Goal: Information Seeking & Learning: Learn about a topic

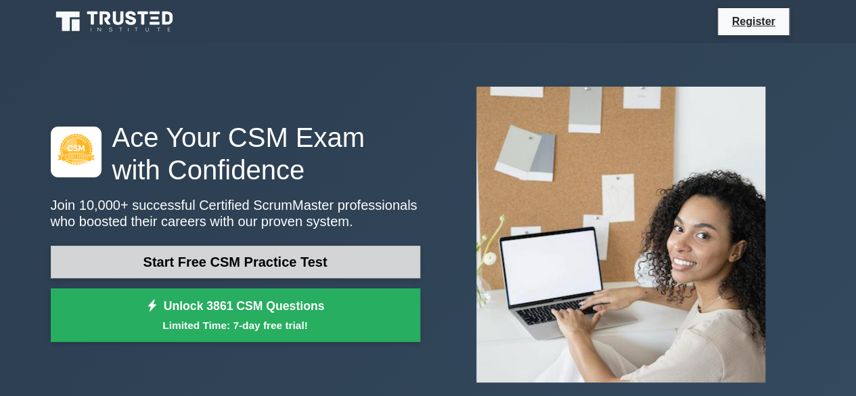
click at [283, 262] on link "Start Free CSM Practice Test" at bounding box center [235, 262] width 369 height 32
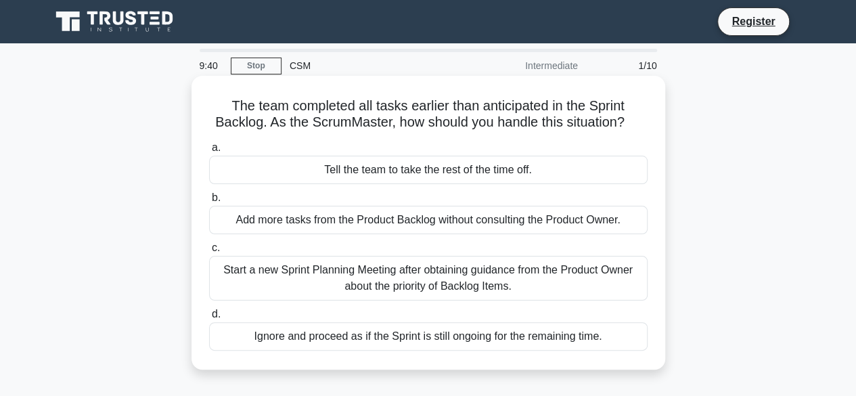
click at [465, 267] on div "Start a new Sprint Planning Meeting after obtaining guidance from the Product O…" at bounding box center [428, 278] width 438 height 45
click at [209, 252] on input "c. Start a new Sprint Planning Meeting after obtaining guidance from the Produc…" at bounding box center [209, 248] width 0 height 9
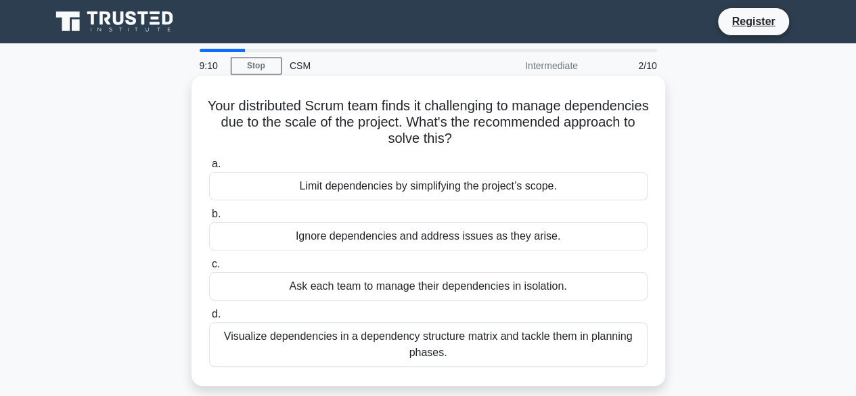
click at [465, 340] on div "Visualize dependencies in a dependency structure matrix and tackle them in plan…" at bounding box center [428, 344] width 438 height 45
click at [209, 319] on input "d. Visualize dependencies in a dependency structure matrix and tackle them in p…" at bounding box center [209, 314] width 0 height 9
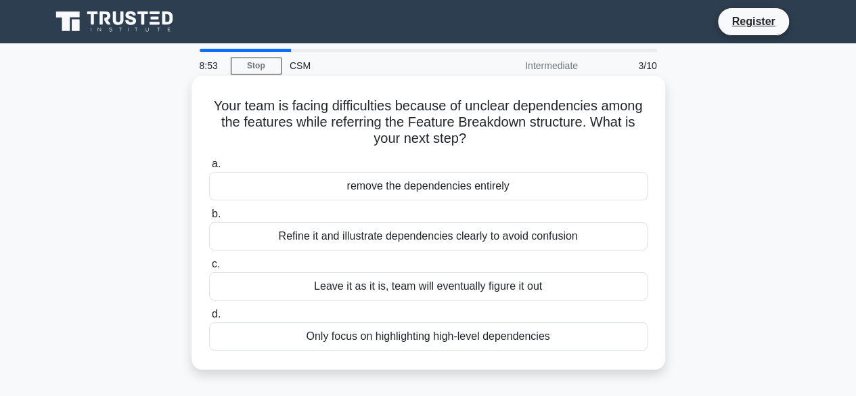
click at [480, 241] on div "Refine it and illustrate dependencies clearly to avoid confusion" at bounding box center [428, 236] width 438 height 28
click at [209, 218] on input "b. Refine it and illustrate dependencies clearly to avoid confusion" at bounding box center [209, 214] width 0 height 9
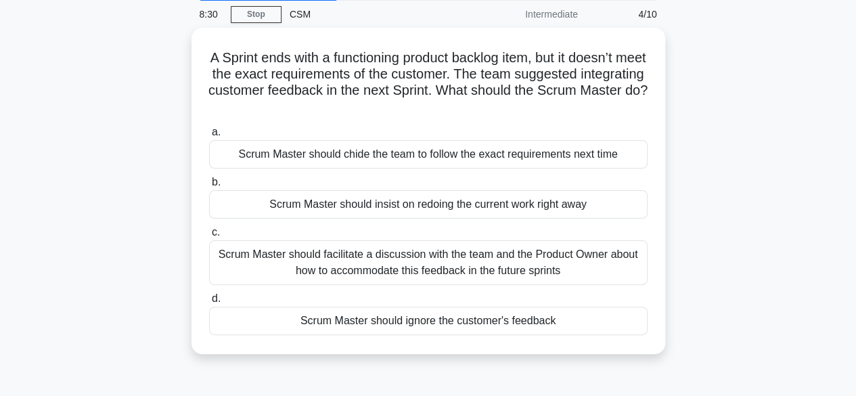
scroll to position [54, 0]
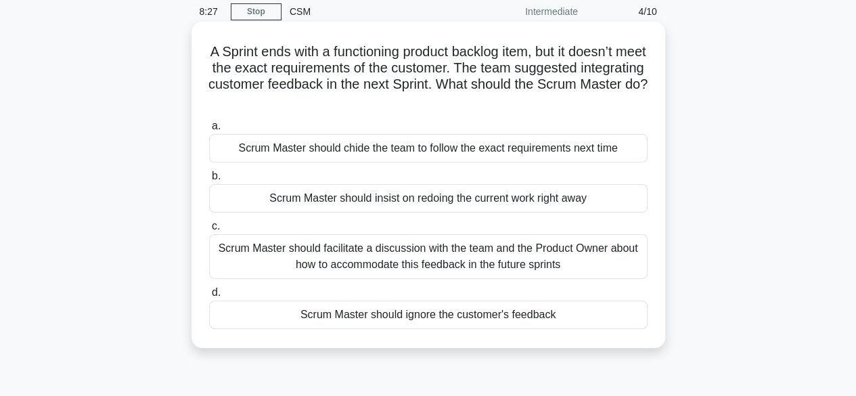
click at [476, 259] on div "Scrum Master should facilitate a discussion with the team and the Product Owner…" at bounding box center [428, 256] width 438 height 45
click at [209, 231] on input "c. Scrum Master should facilitate a discussion with the team and the Product Ow…" at bounding box center [209, 226] width 0 height 9
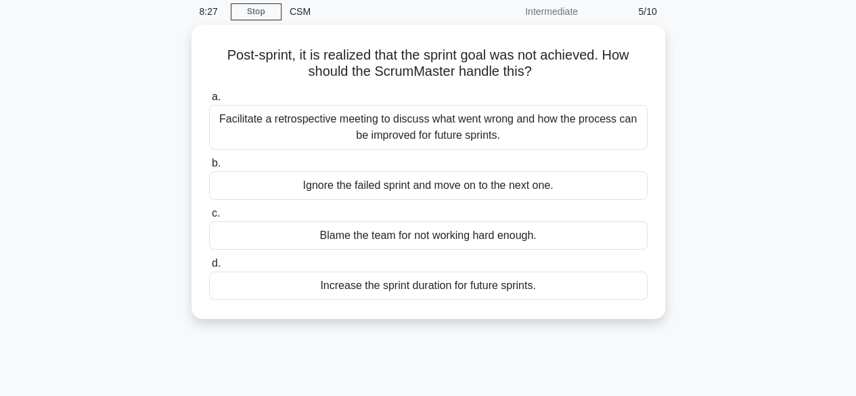
scroll to position [0, 0]
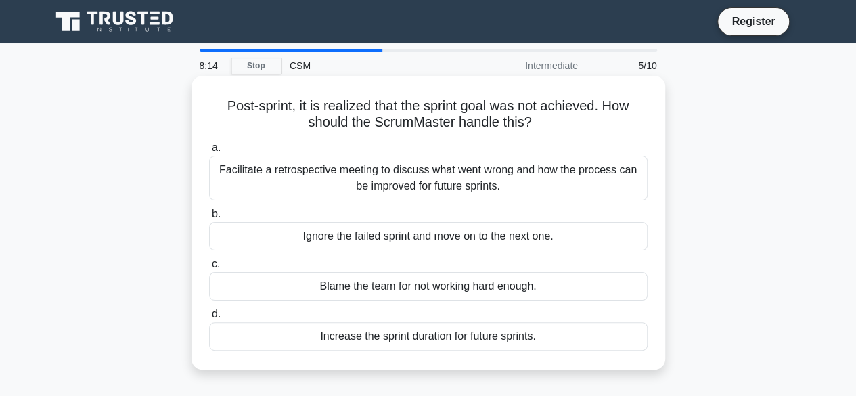
click at [498, 172] on div "Facilitate a retrospective meeting to discuss what went wrong and how the proce…" at bounding box center [428, 178] width 438 height 45
click at [209, 152] on input "a. Facilitate a retrospective meeting to discuss what went wrong and how the pr…" at bounding box center [209, 147] width 0 height 9
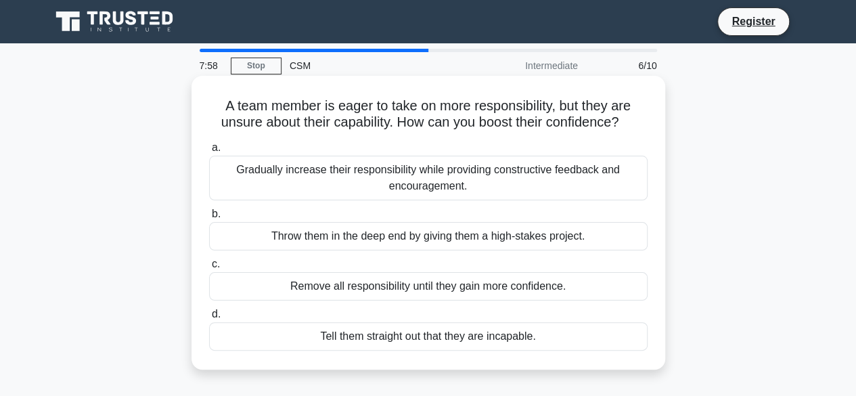
click at [493, 182] on div "Gradually increase their responsibility while providing constructive feedback a…" at bounding box center [428, 178] width 438 height 45
click at [209, 152] on input "a. Gradually increase their responsibility while providing constructive feedbac…" at bounding box center [209, 147] width 0 height 9
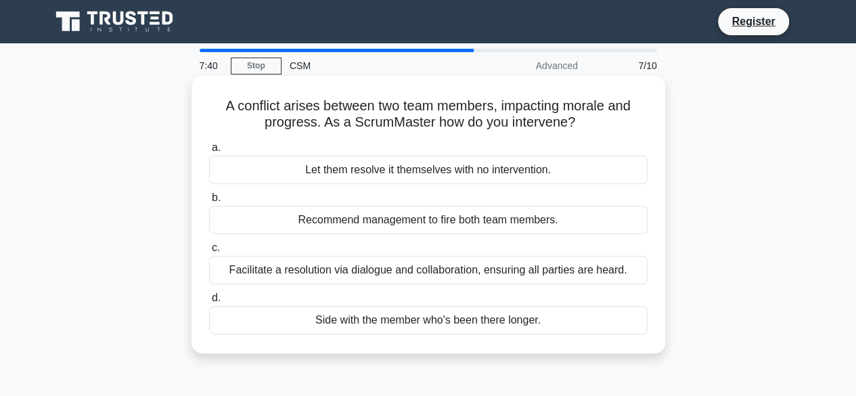
click at [501, 273] on div "Facilitate a resolution via dialogue and collaboration, ensuring all parties ar…" at bounding box center [428, 270] width 438 height 28
click at [209, 252] on input "c. Facilitate a resolution via dialogue and collaboration, ensuring all parties…" at bounding box center [209, 248] width 0 height 9
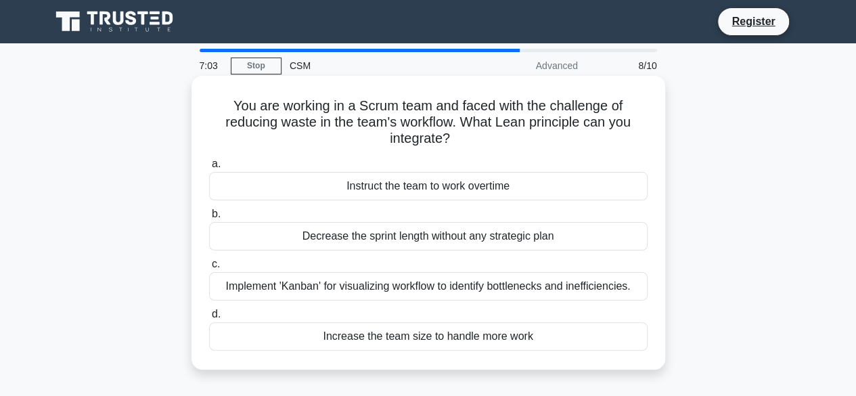
click at [501, 281] on div "Implement 'Kanban' for visualizing workflow to identify bottlenecks and ineffic…" at bounding box center [428, 286] width 438 height 28
click at [209, 269] on input "c. Implement 'Kanban' for visualizing workflow to identify bottlenecks and inef…" at bounding box center [209, 264] width 0 height 9
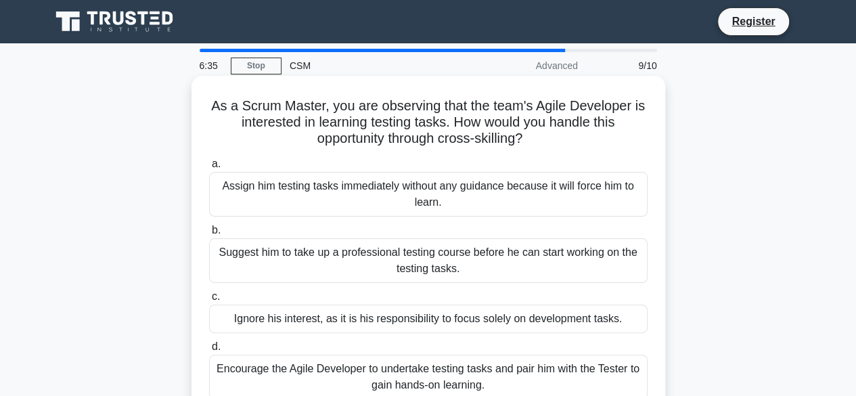
click at [479, 369] on div "Encourage the Agile Developer to undertake testing tasks and pair him with the …" at bounding box center [428, 376] width 438 height 45
click at [209, 351] on input "d. Encourage the Agile Developer to undertake testing tasks and pair him with t…" at bounding box center [209, 346] width 0 height 9
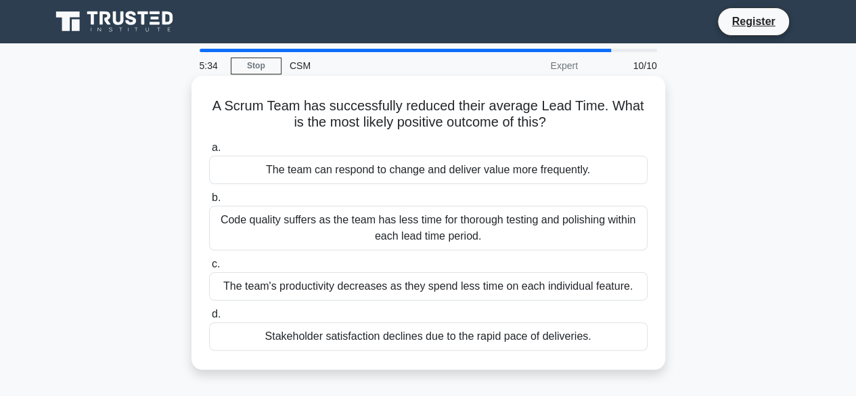
click at [456, 177] on div "The team can respond to change and deliver value more frequently." at bounding box center [428, 170] width 438 height 28
click at [209, 152] on input "a. The team can respond to change and deliver value more frequently." at bounding box center [209, 147] width 0 height 9
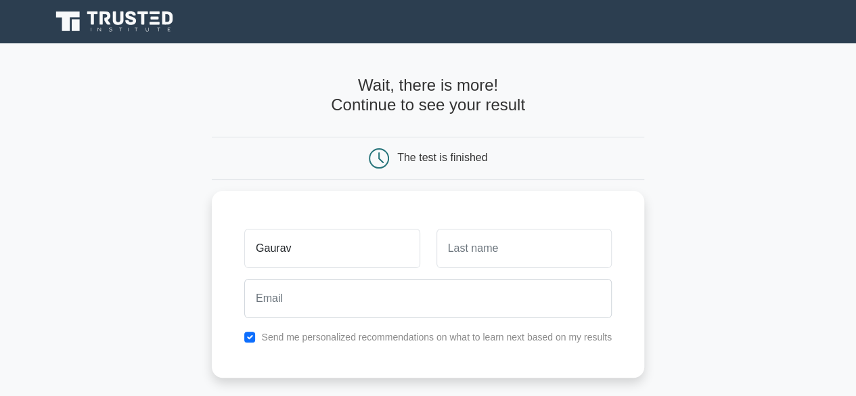
type input "Gaurav"
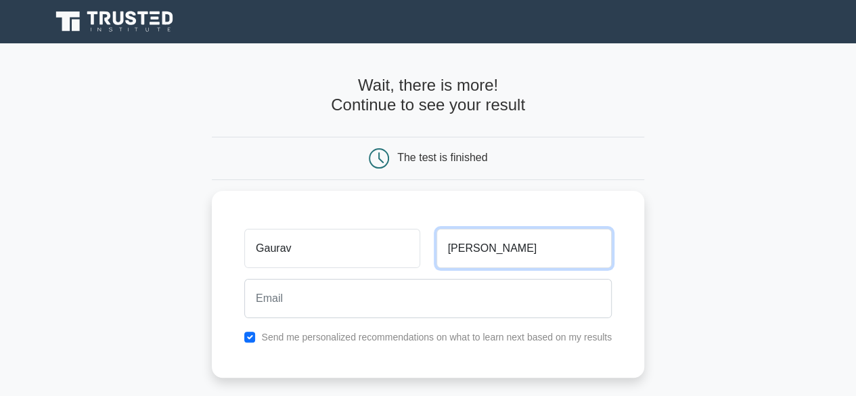
type input "Khurana"
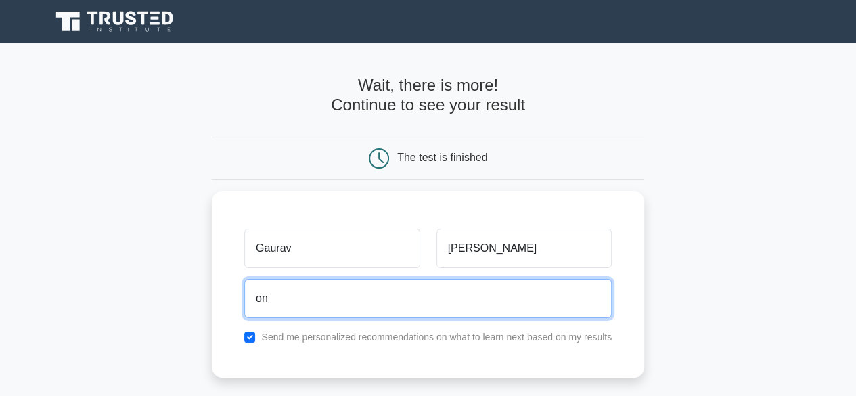
type input "onlinegaurav@rediffmail.com"
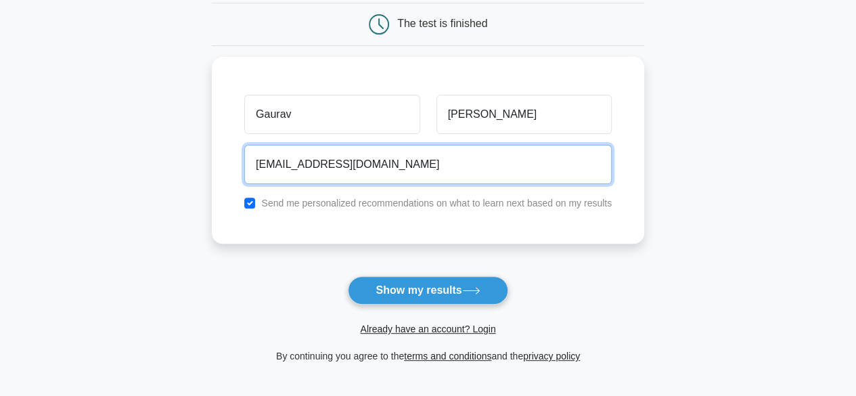
scroll to position [167, 0]
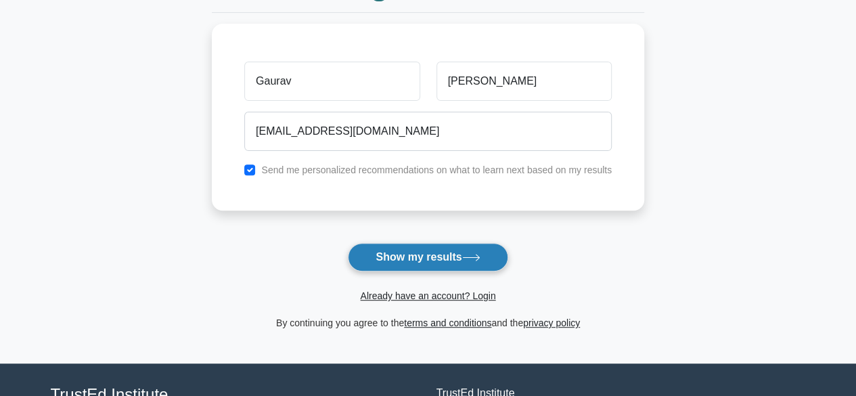
click at [441, 258] on button "Show my results" at bounding box center [428, 257] width 160 height 28
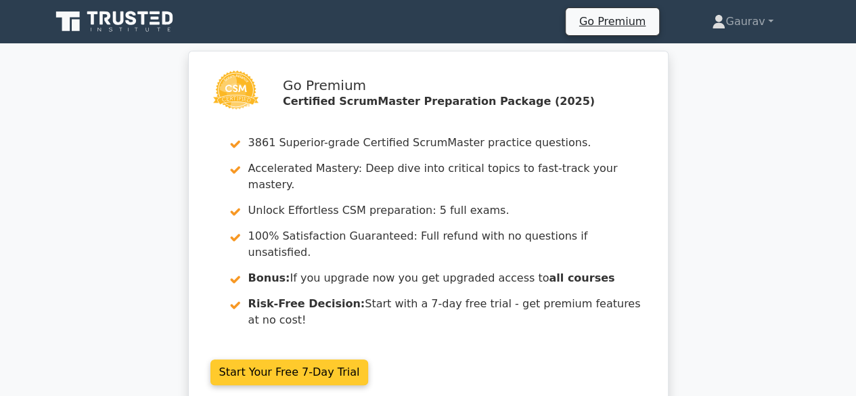
click at [304, 359] on link "Start Your Free 7-Day Trial" at bounding box center [289, 372] width 158 height 26
